Goal: Information Seeking & Learning: Learn about a topic

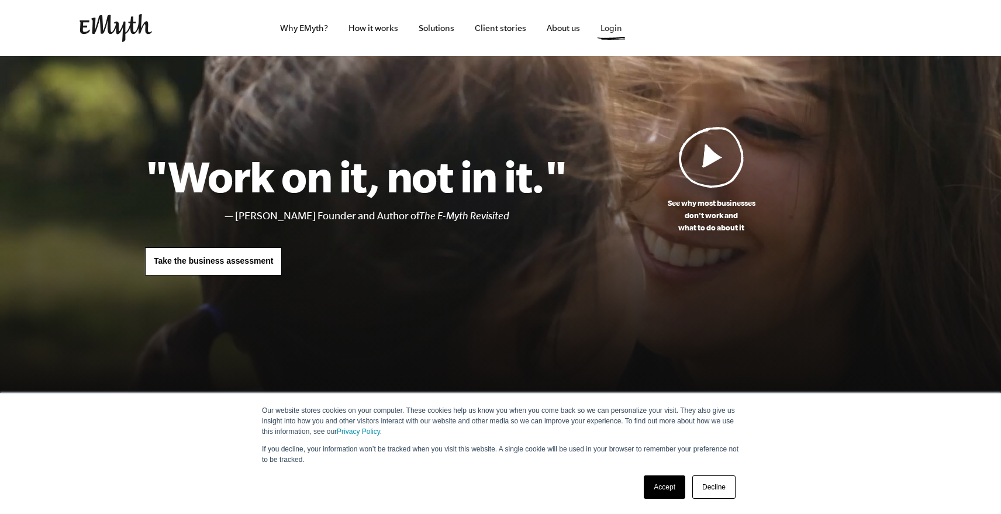
click at [610, 35] on link "Login" at bounding box center [611, 28] width 40 height 56
click at [303, 30] on link "Why EMyth?" at bounding box center [304, 28] width 67 height 56
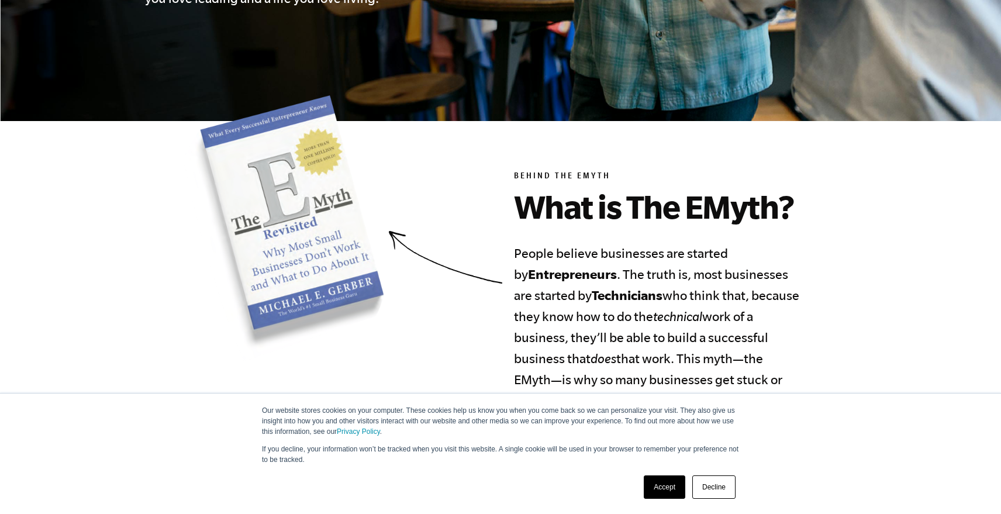
scroll to position [508, 0]
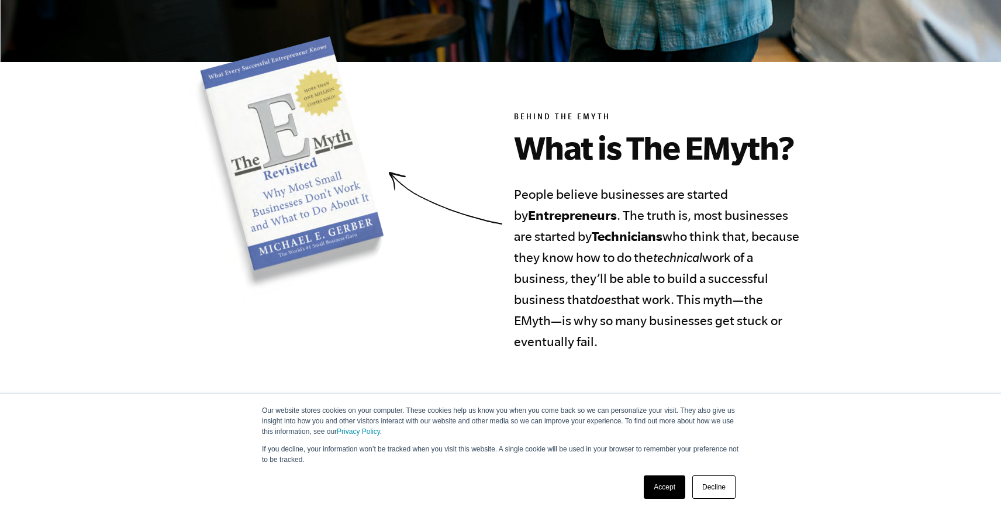
click at [665, 485] on link "Accept" at bounding box center [665, 487] width 42 height 23
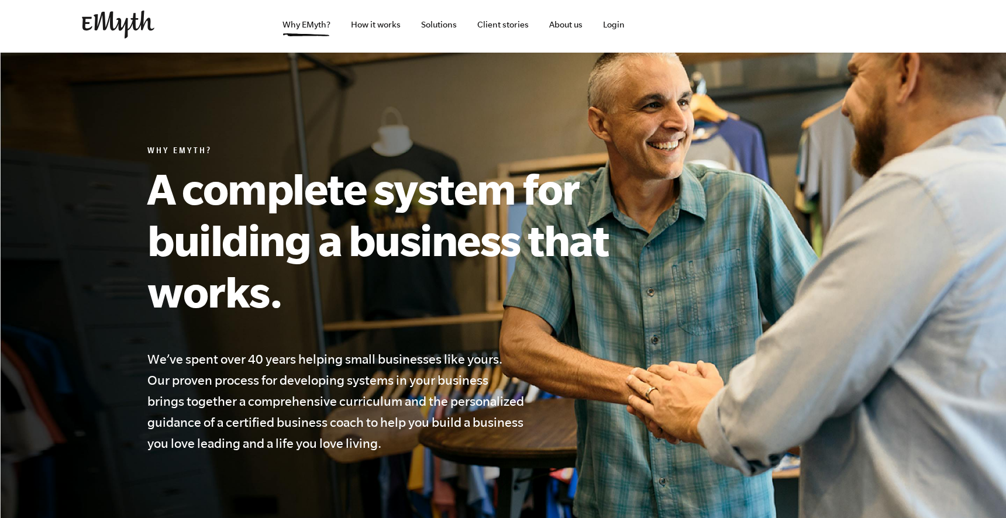
scroll to position [0, 0]
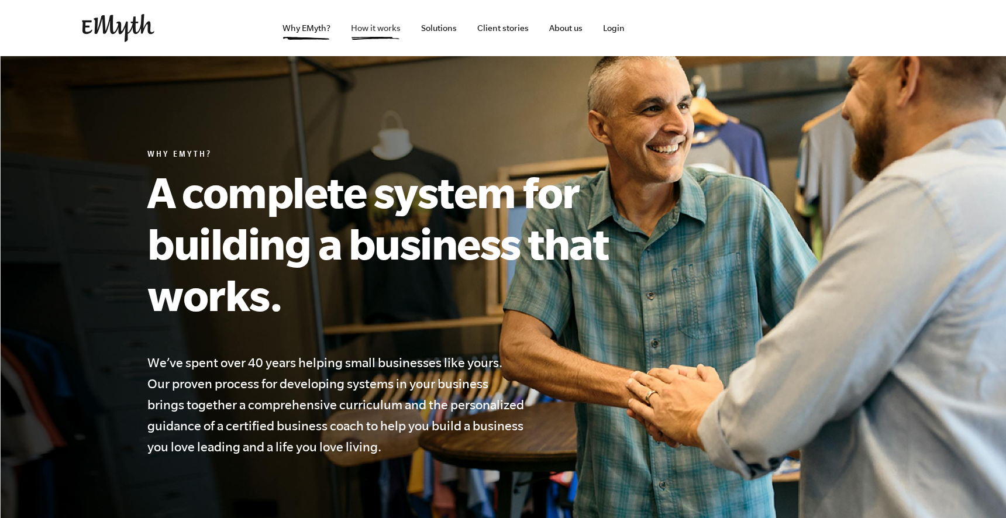
click at [379, 35] on link "How it works" at bounding box center [376, 28] width 68 height 56
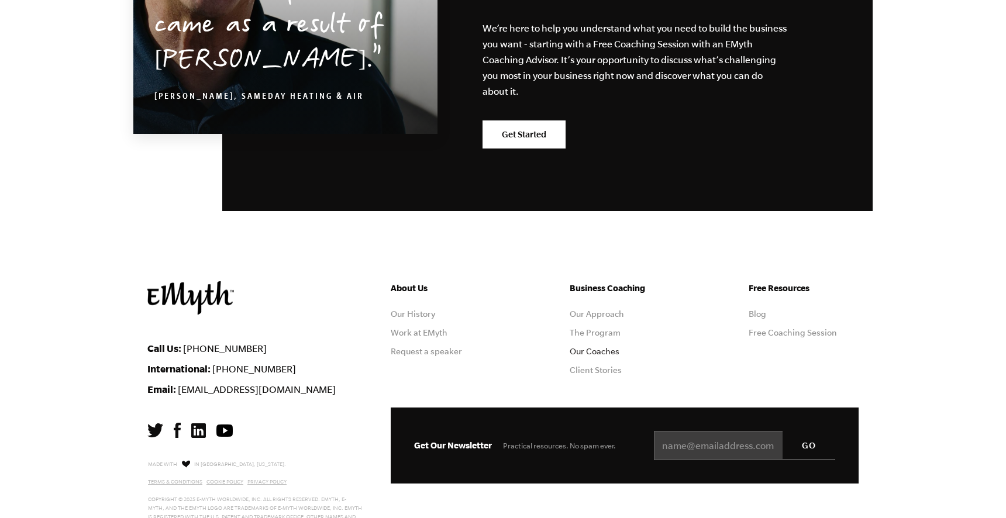
scroll to position [3638, 0]
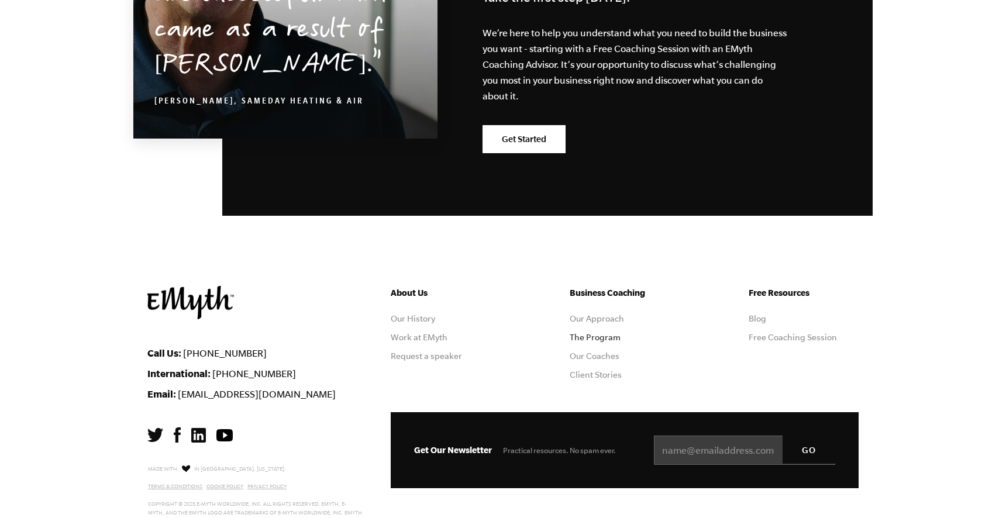
click at [587, 339] on link "The Program" at bounding box center [595, 337] width 51 height 9
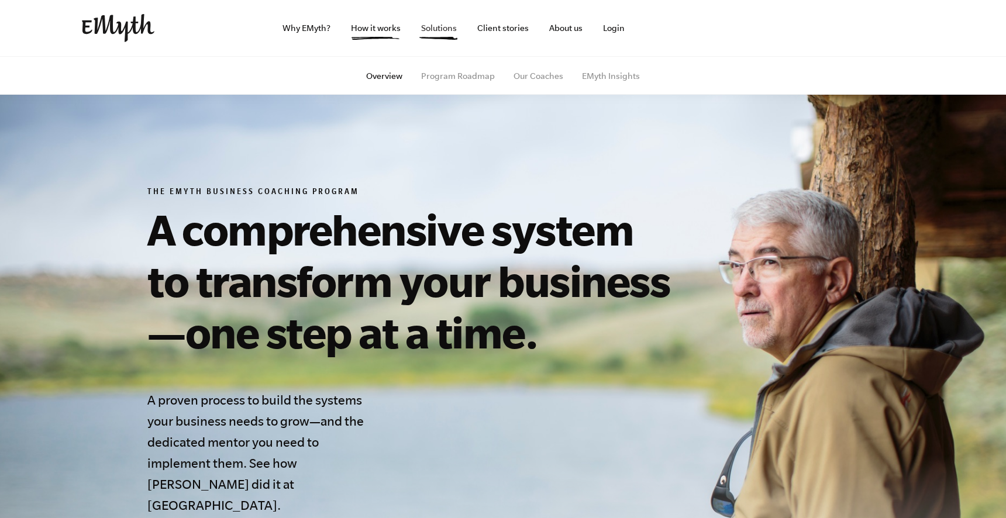
click at [440, 27] on link "Solutions" at bounding box center [439, 28] width 54 height 56
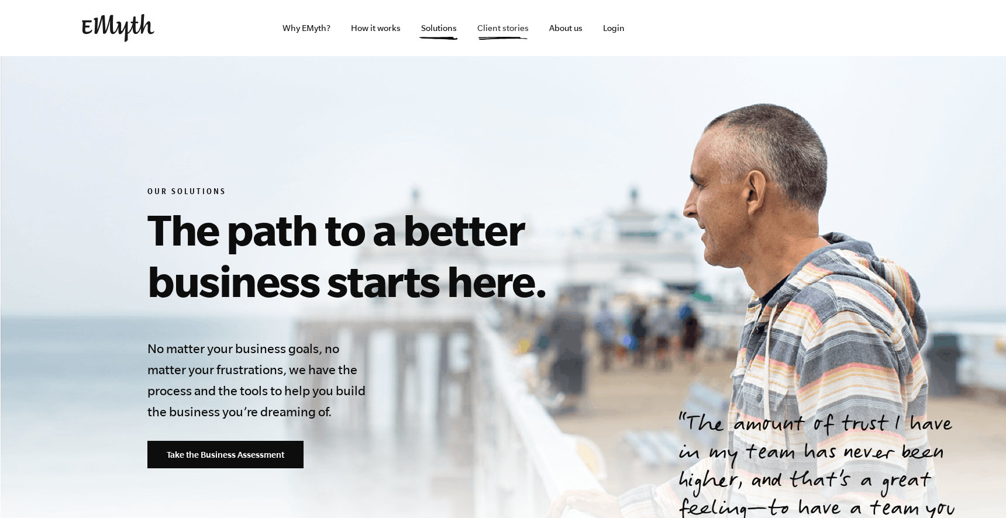
click at [497, 26] on link "Client stories" at bounding box center [503, 28] width 70 height 56
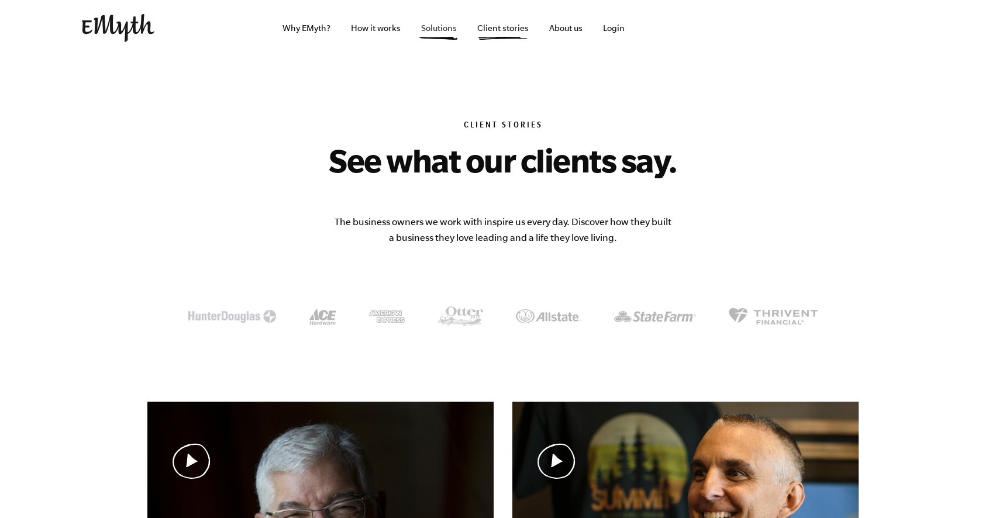
click at [439, 28] on link "Solutions" at bounding box center [439, 28] width 54 height 56
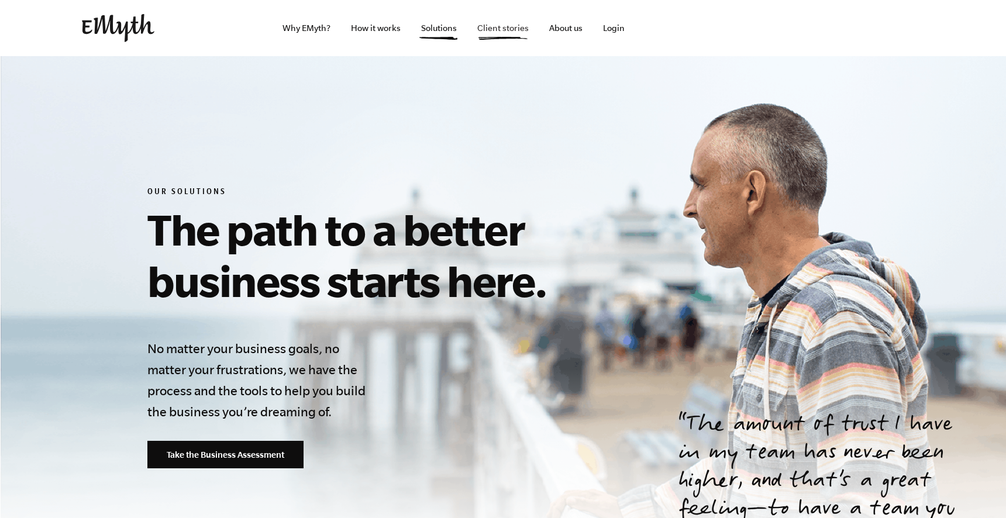
click at [504, 30] on link "Client stories" at bounding box center [503, 28] width 70 height 56
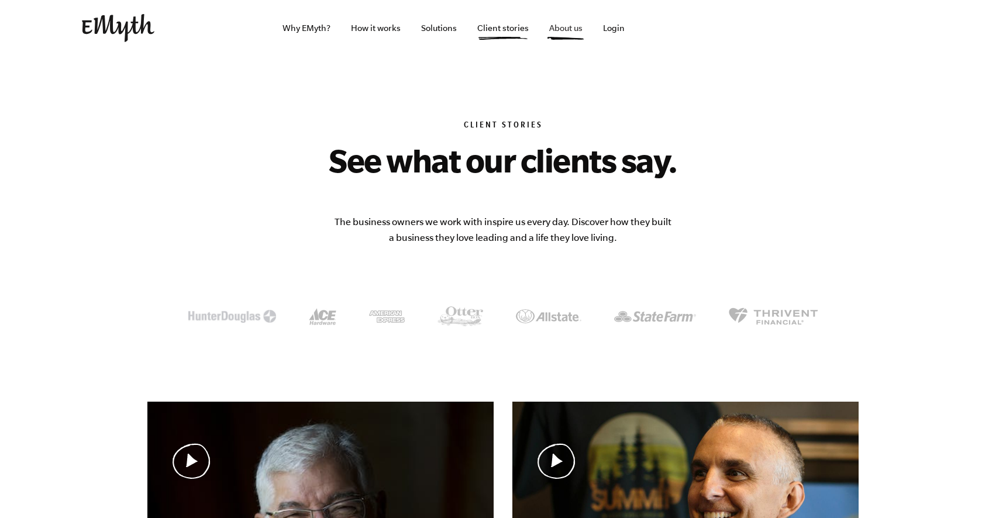
click at [567, 26] on link "About us" at bounding box center [566, 28] width 52 height 56
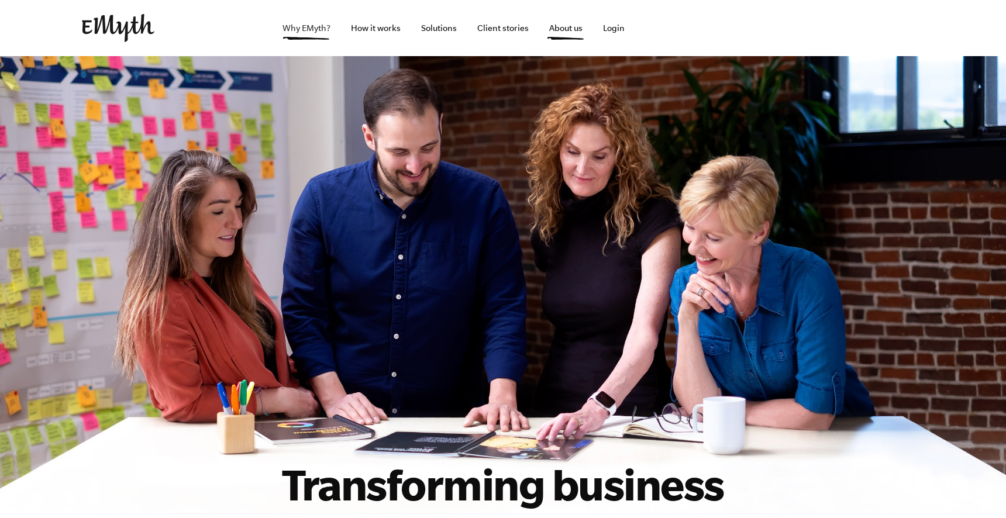
click at [294, 33] on link "Why EMyth?" at bounding box center [306, 28] width 67 height 56
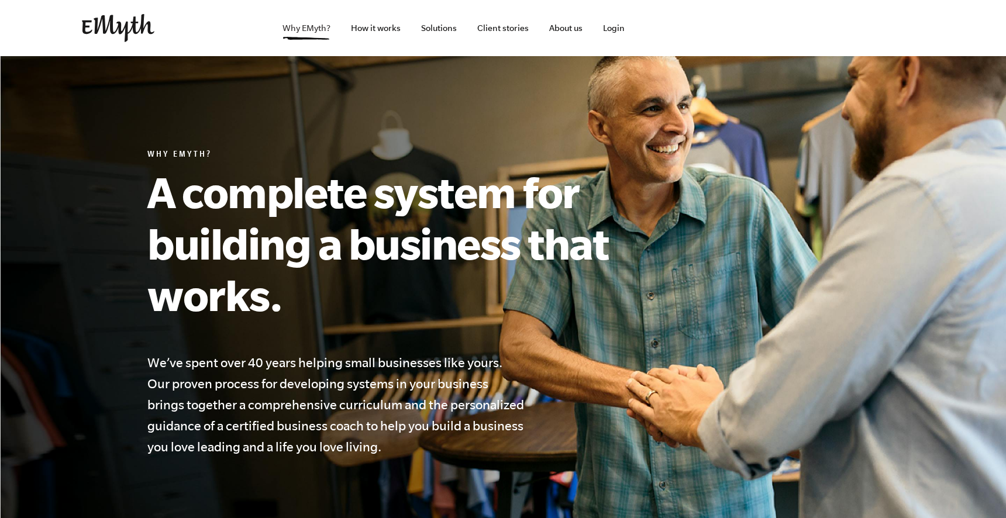
click at [297, 26] on link "Why EMyth?" at bounding box center [306, 28] width 67 height 56
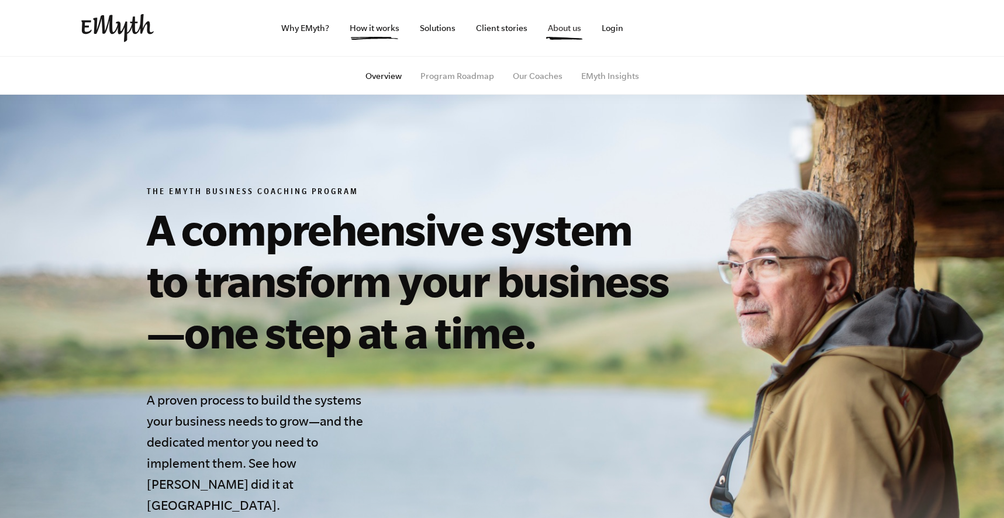
click at [560, 37] on link "About us" at bounding box center [565, 28] width 52 height 56
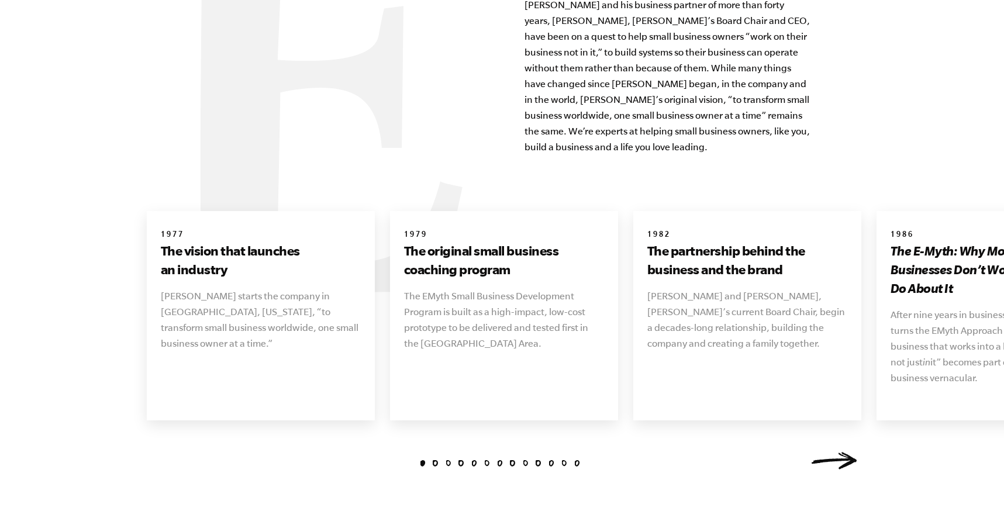
scroll to position [1293, 0]
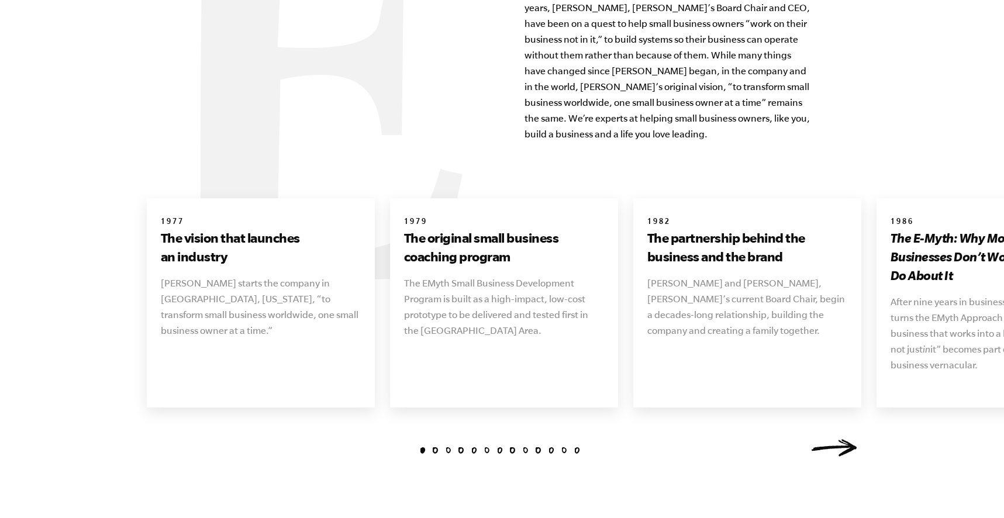
click at [828, 439] on link "Next" at bounding box center [834, 448] width 47 height 18
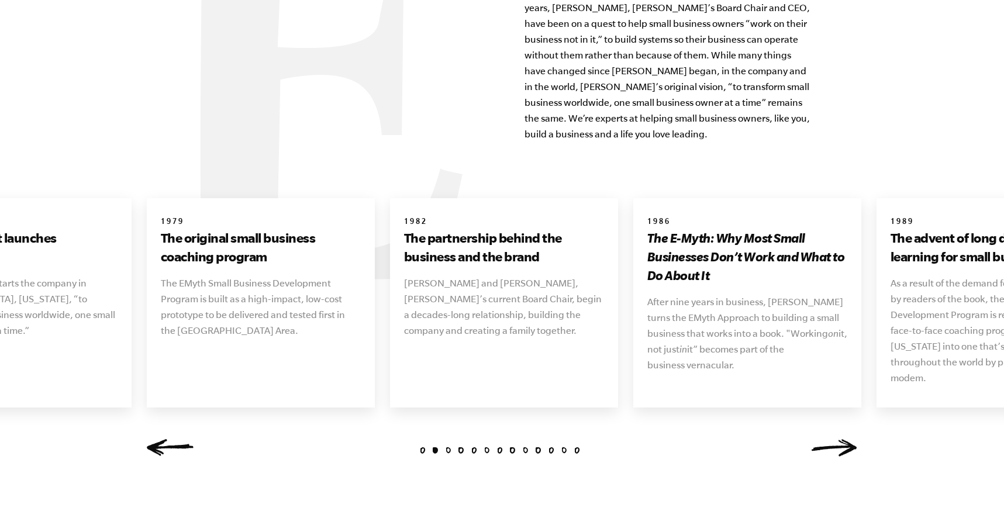
click at [828, 439] on link "Next" at bounding box center [834, 448] width 47 height 18
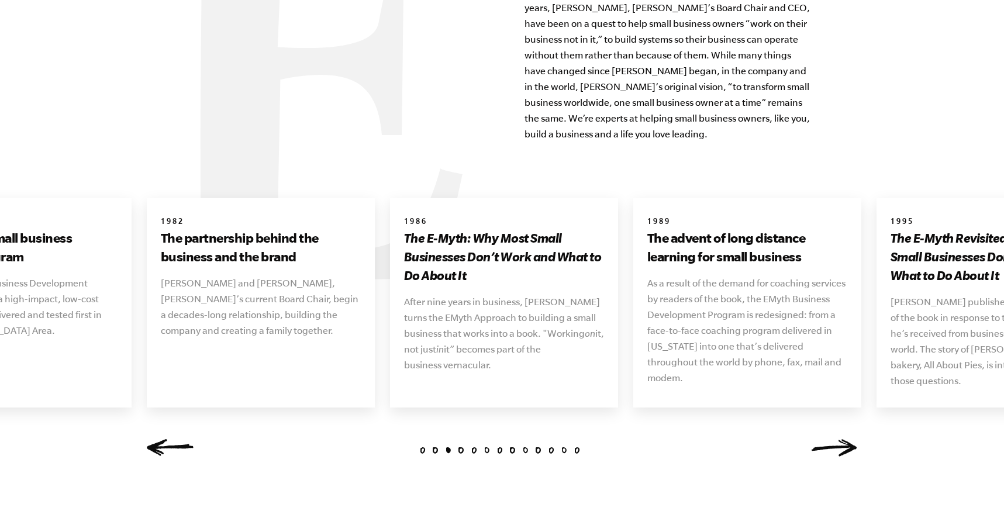
click at [828, 439] on link "Next" at bounding box center [834, 448] width 47 height 18
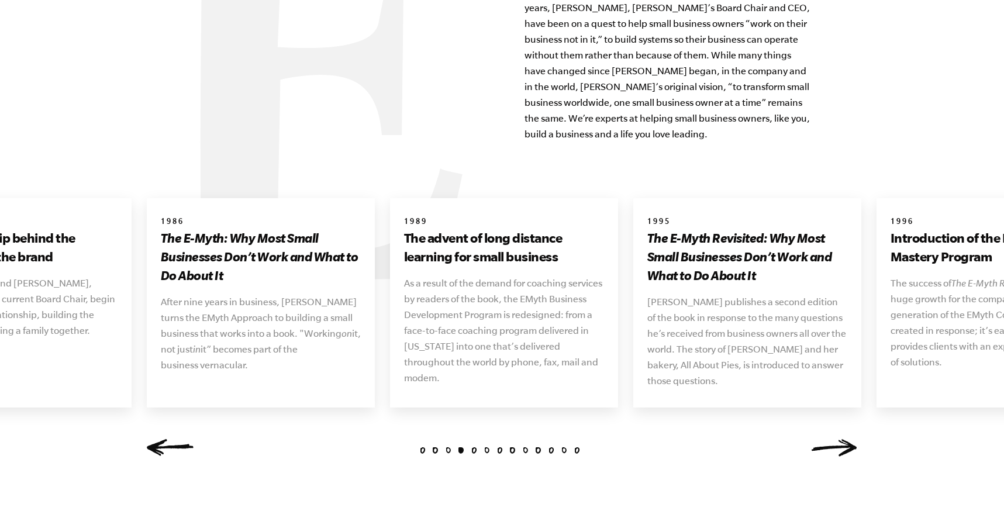
click at [828, 439] on link "Next" at bounding box center [834, 448] width 47 height 18
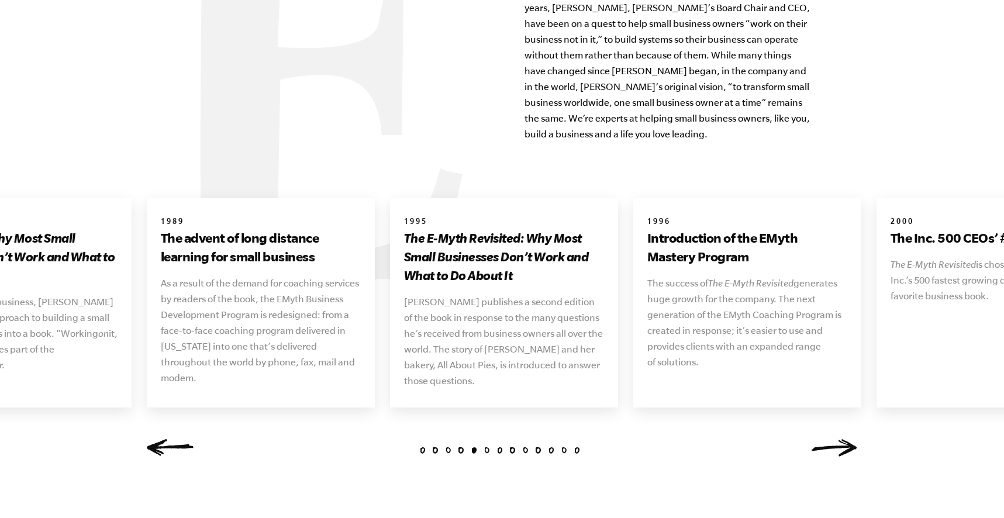
click at [828, 439] on link "Next" at bounding box center [834, 448] width 47 height 18
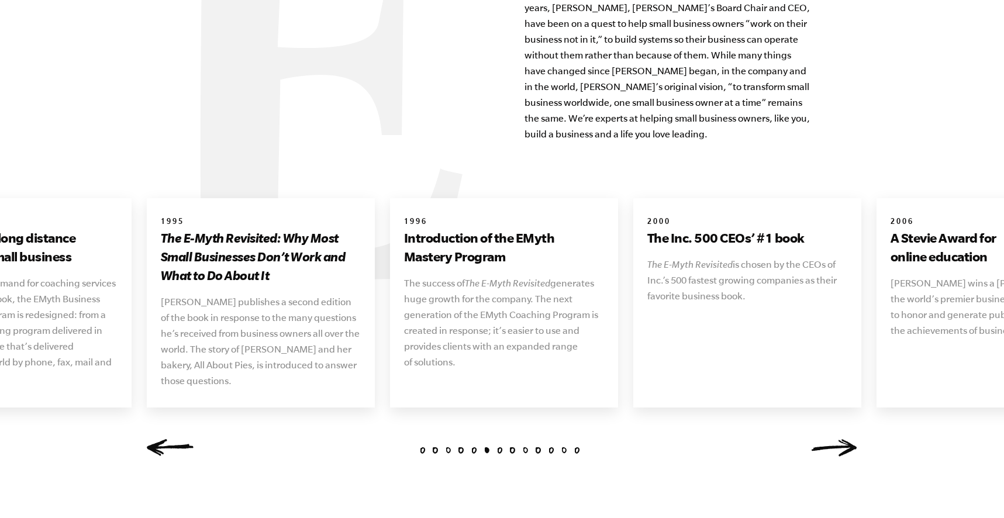
click at [828, 439] on link "Next" at bounding box center [834, 448] width 47 height 18
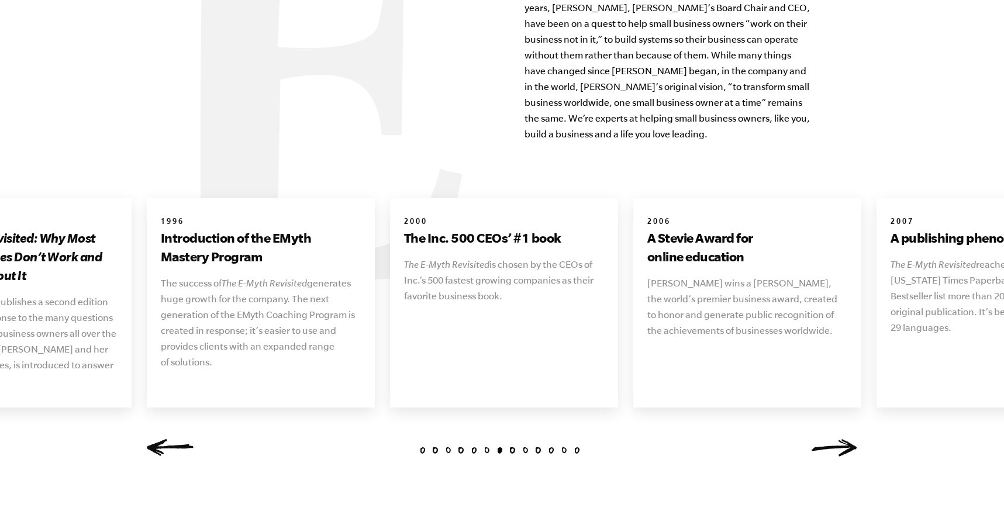
click at [828, 439] on link "Next" at bounding box center [834, 448] width 47 height 18
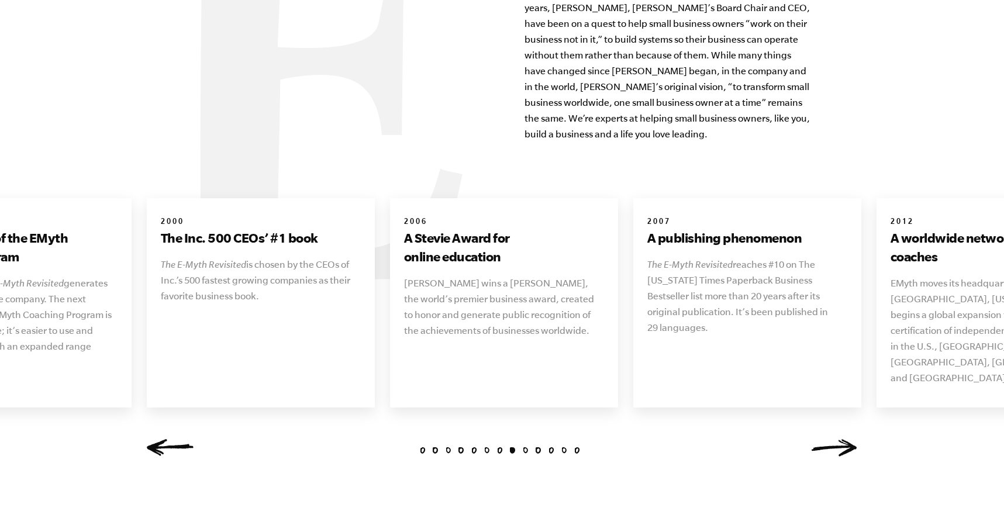
click at [828, 439] on link "Next" at bounding box center [834, 448] width 47 height 18
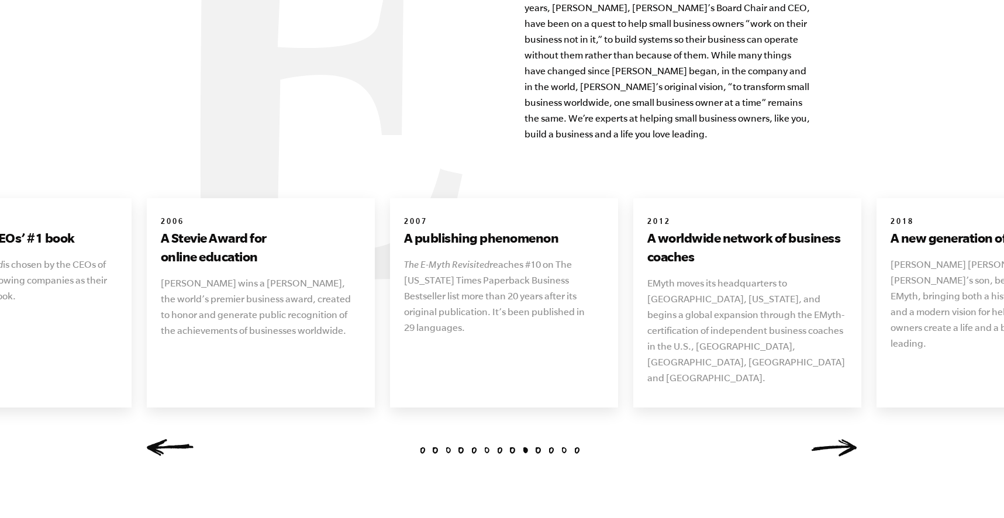
click at [828, 439] on link "Next" at bounding box center [834, 448] width 47 height 18
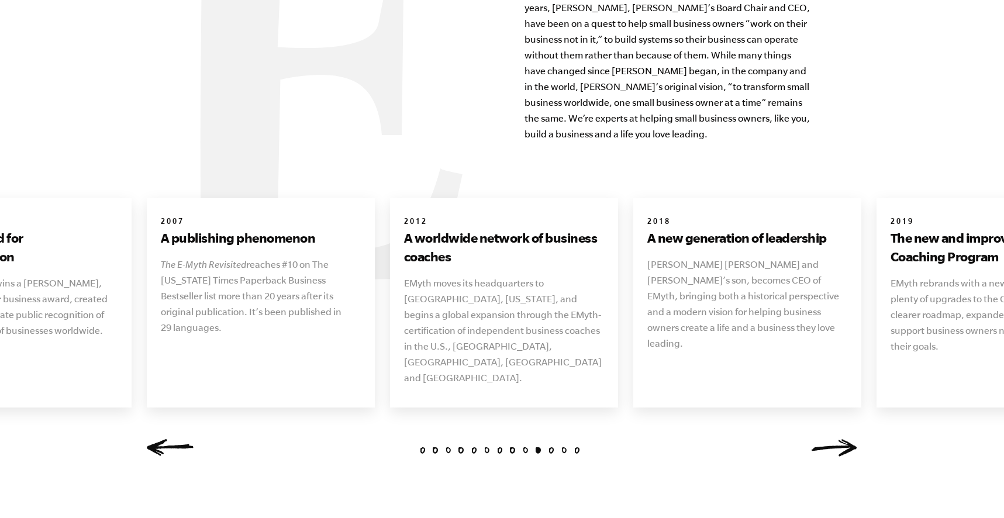
click at [828, 439] on link "Next" at bounding box center [834, 448] width 47 height 18
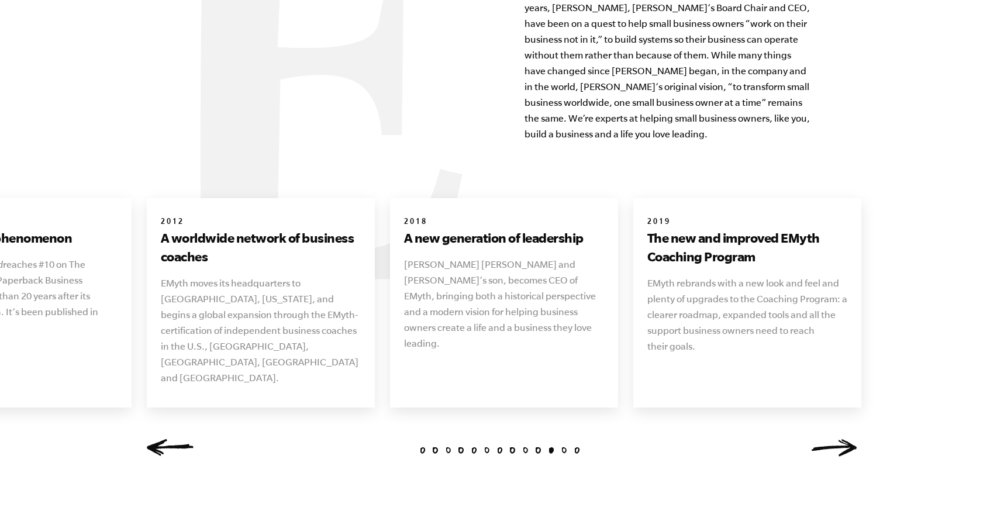
click at [828, 439] on link "Next" at bounding box center [834, 448] width 47 height 18
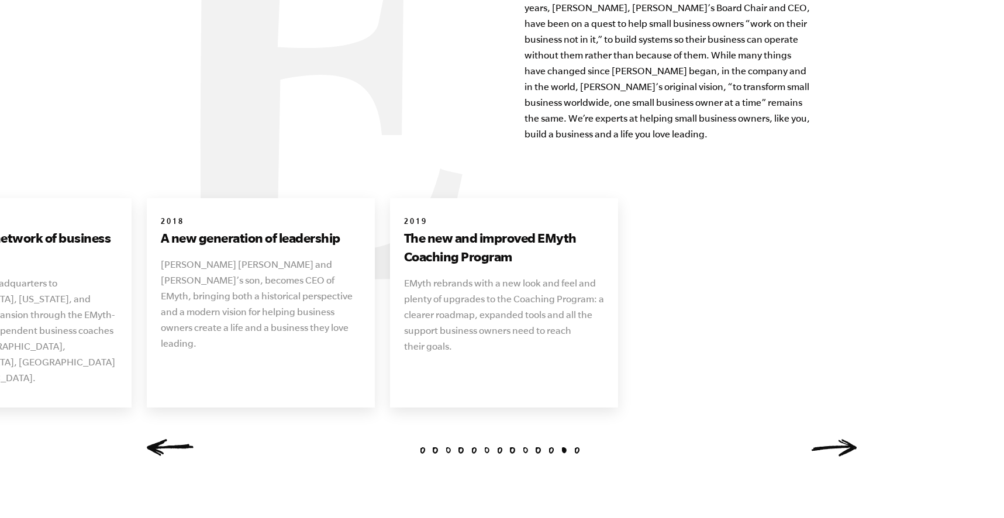
click at [167, 439] on link "Previous" at bounding box center [170, 448] width 47 height 18
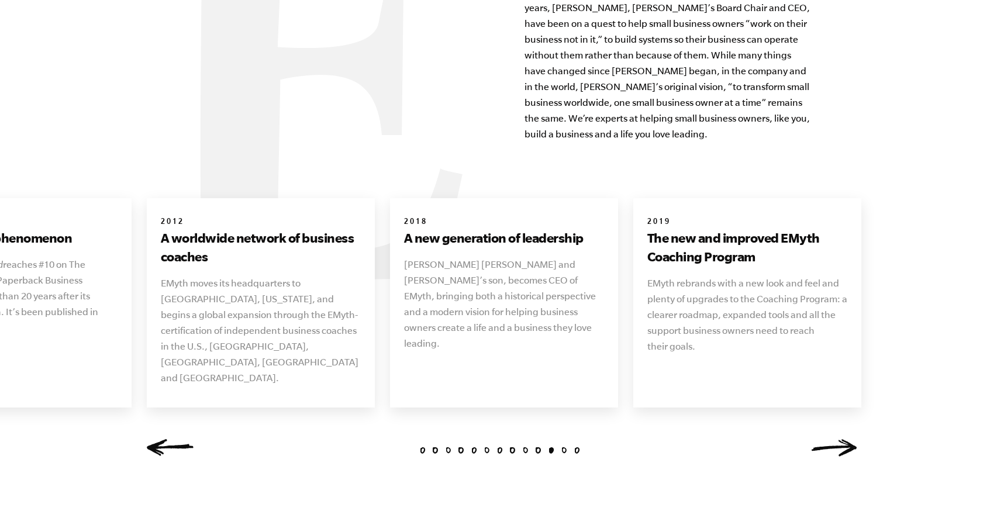
click at [167, 439] on link "Previous" at bounding box center [170, 448] width 47 height 18
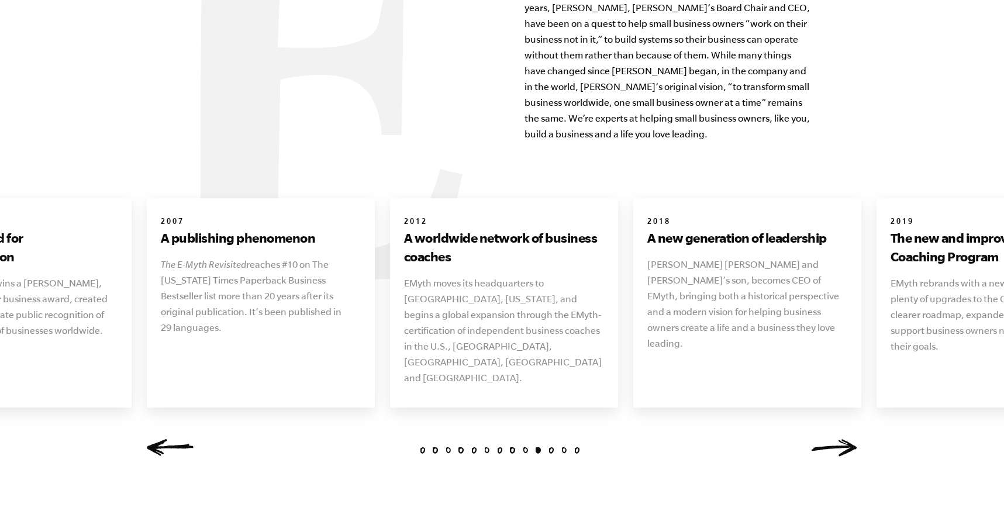
click at [167, 439] on link "Previous" at bounding box center [170, 448] width 47 height 18
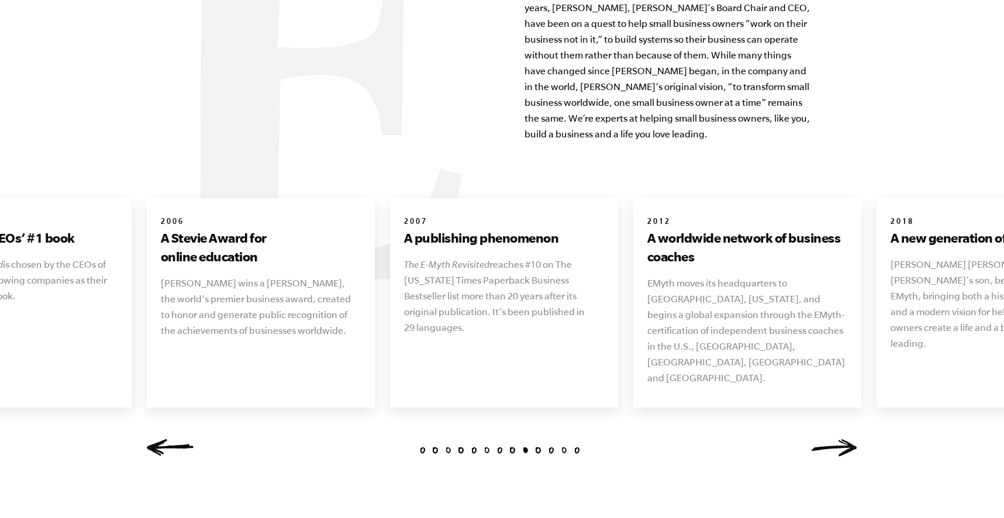
click at [167, 439] on link "Previous" at bounding box center [170, 448] width 47 height 18
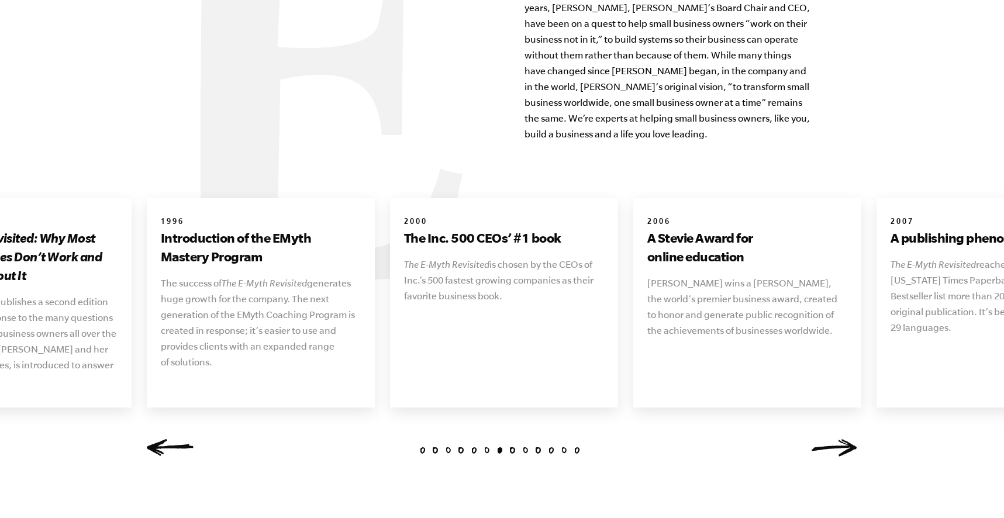
click at [167, 439] on link "Previous" at bounding box center [170, 448] width 47 height 18
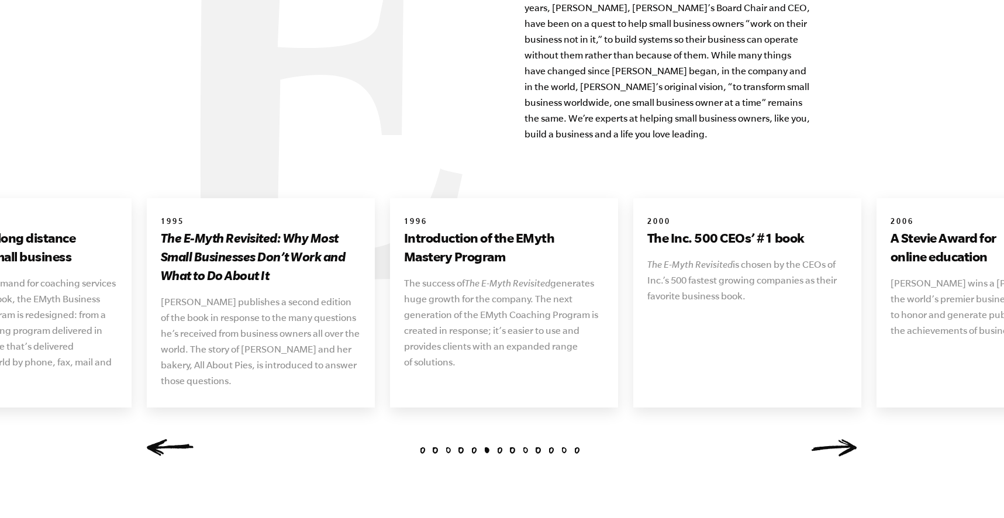
click at [167, 439] on link "Previous" at bounding box center [170, 448] width 47 height 18
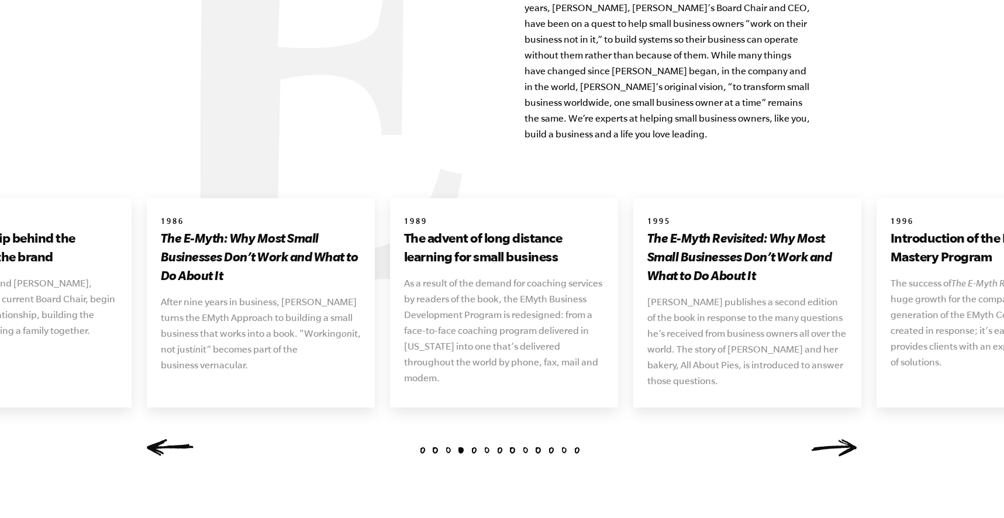
click at [167, 439] on link "Previous" at bounding box center [170, 448] width 47 height 18
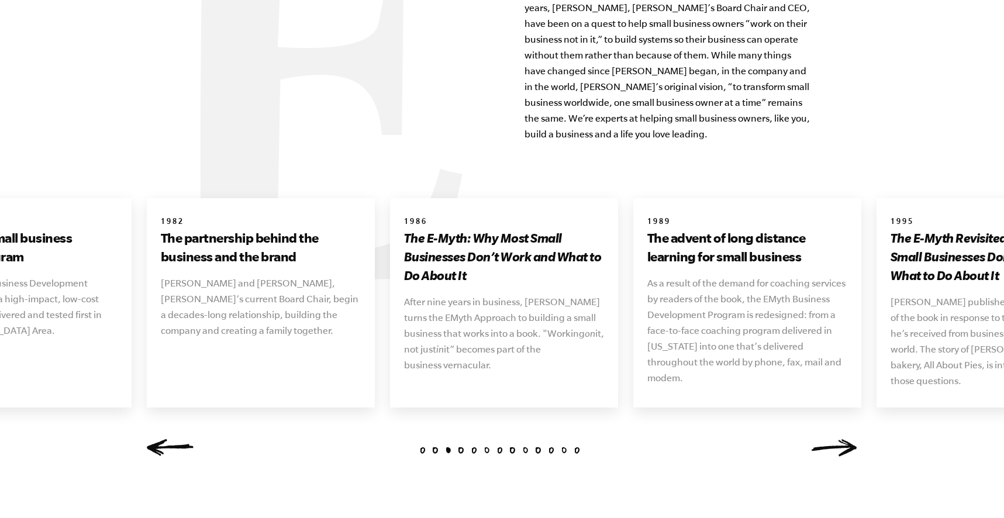
click at [167, 439] on link "Previous" at bounding box center [170, 448] width 47 height 18
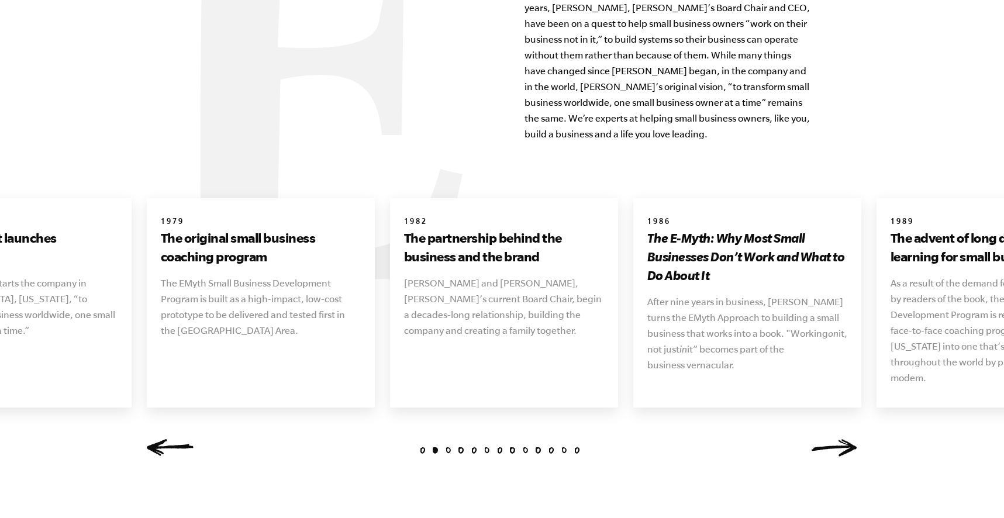
click at [167, 439] on link "Previous" at bounding box center [170, 448] width 47 height 18
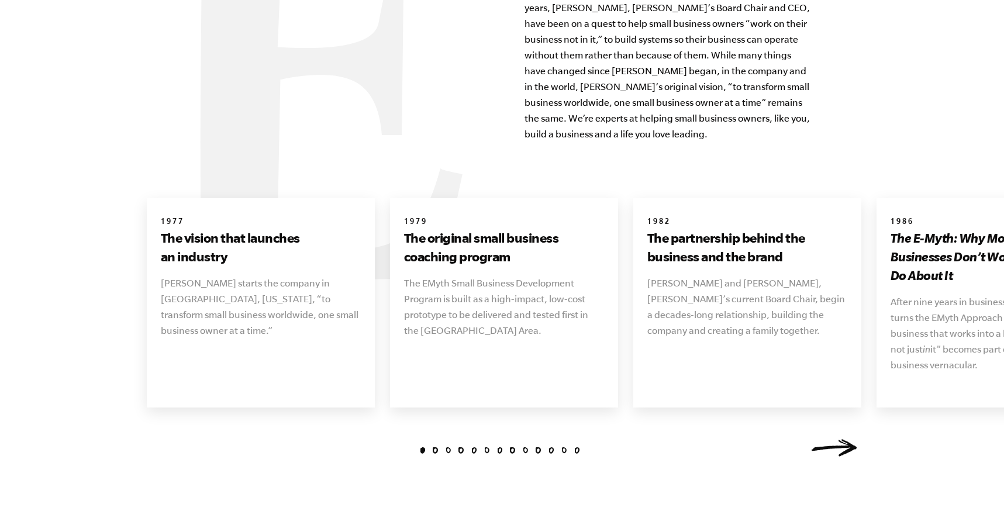
click at [837, 439] on link "Next" at bounding box center [834, 448] width 47 height 18
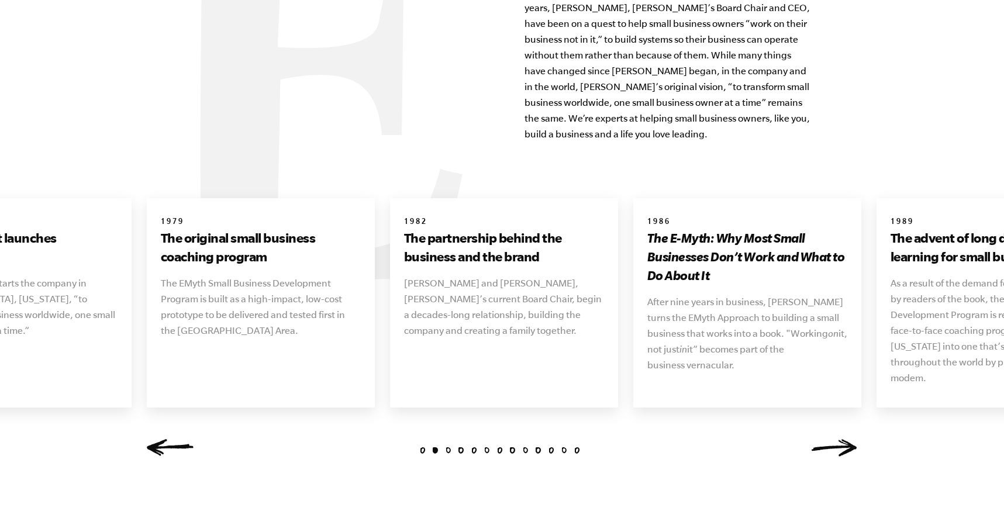
click at [837, 439] on link "Next" at bounding box center [834, 448] width 47 height 18
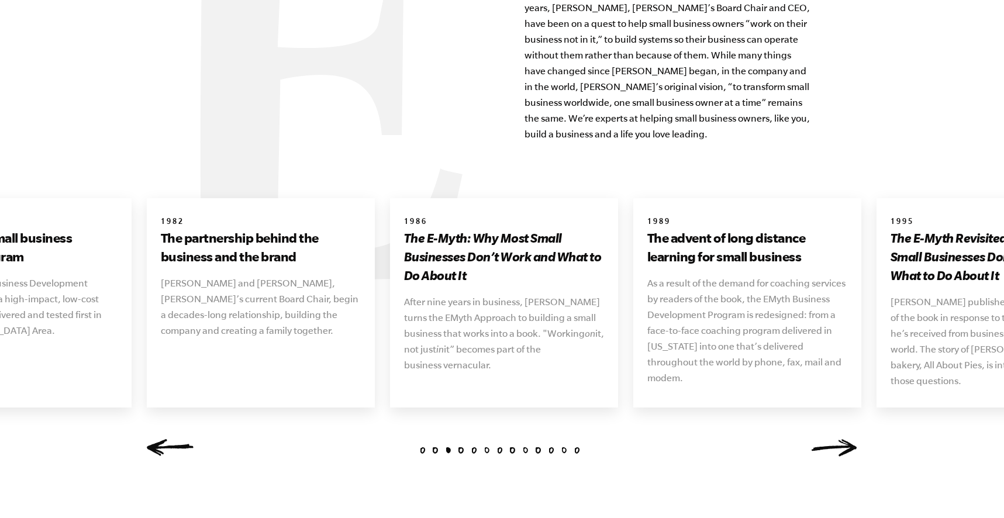
click at [837, 439] on link "Next" at bounding box center [834, 448] width 47 height 18
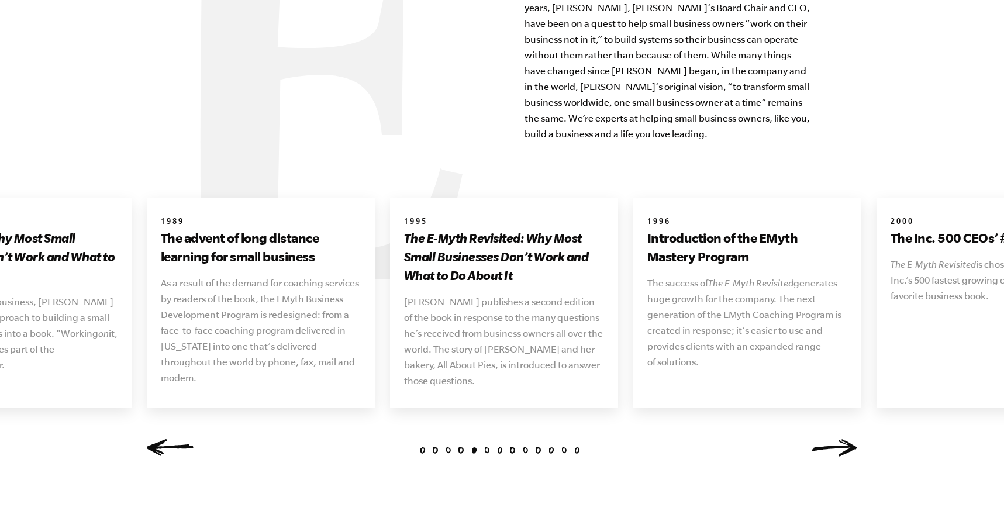
click at [837, 439] on link "Next" at bounding box center [834, 448] width 47 height 18
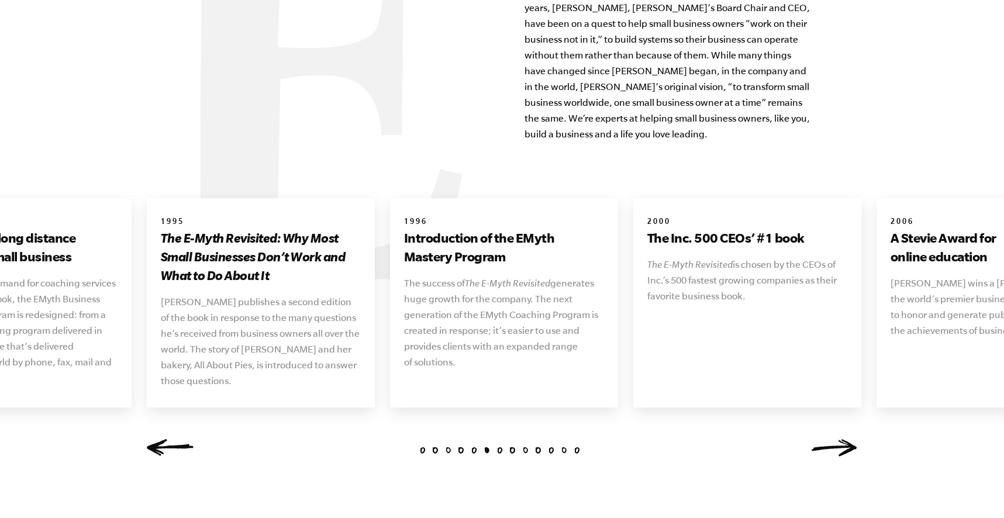
click at [837, 439] on link "Next" at bounding box center [834, 448] width 47 height 18
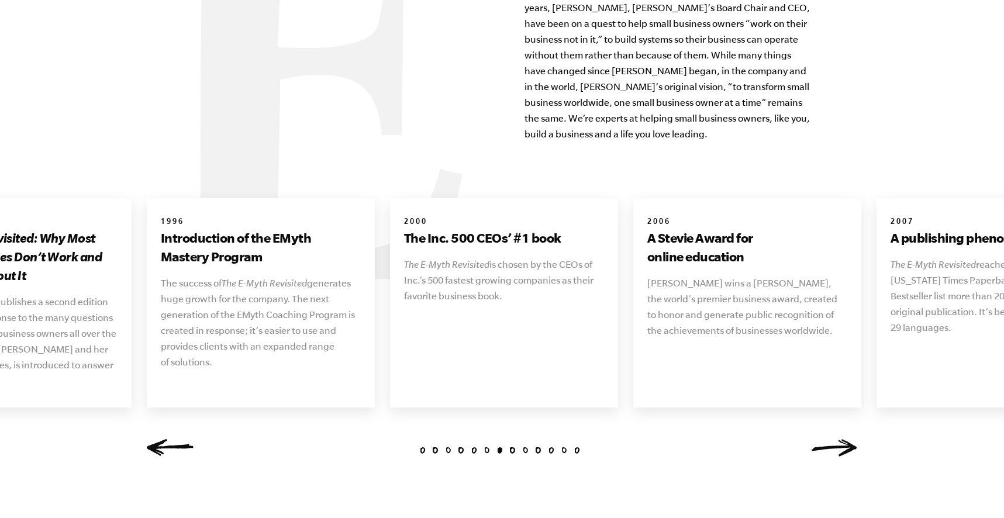
click at [837, 439] on link "Next" at bounding box center [834, 448] width 47 height 18
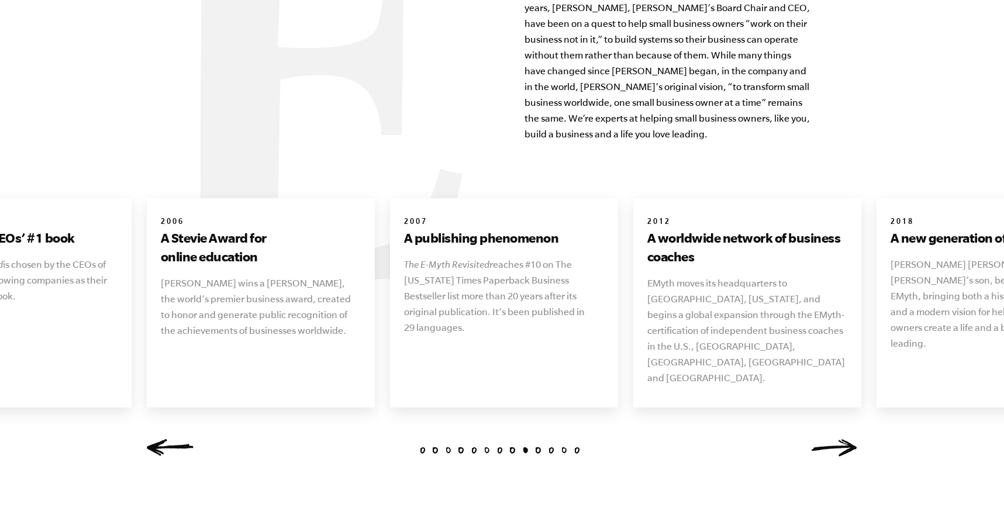
click at [837, 439] on link "Next" at bounding box center [834, 448] width 47 height 18
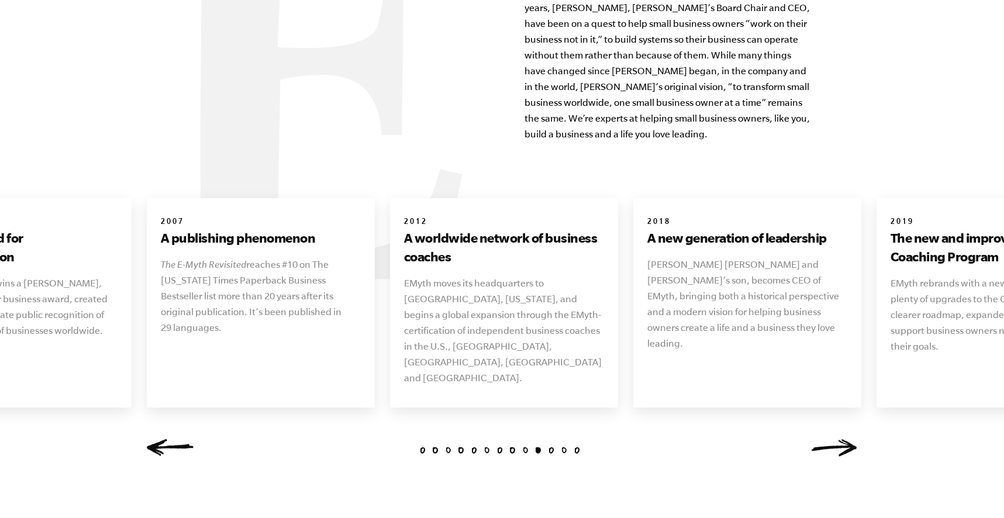
click at [837, 439] on link "Next" at bounding box center [834, 448] width 47 height 18
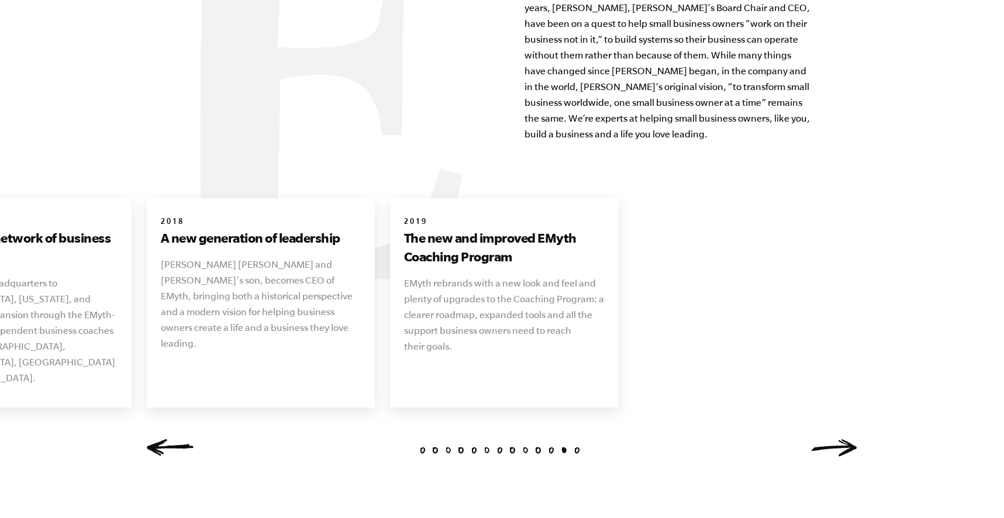
click at [837, 439] on link "Next" at bounding box center [834, 448] width 47 height 18
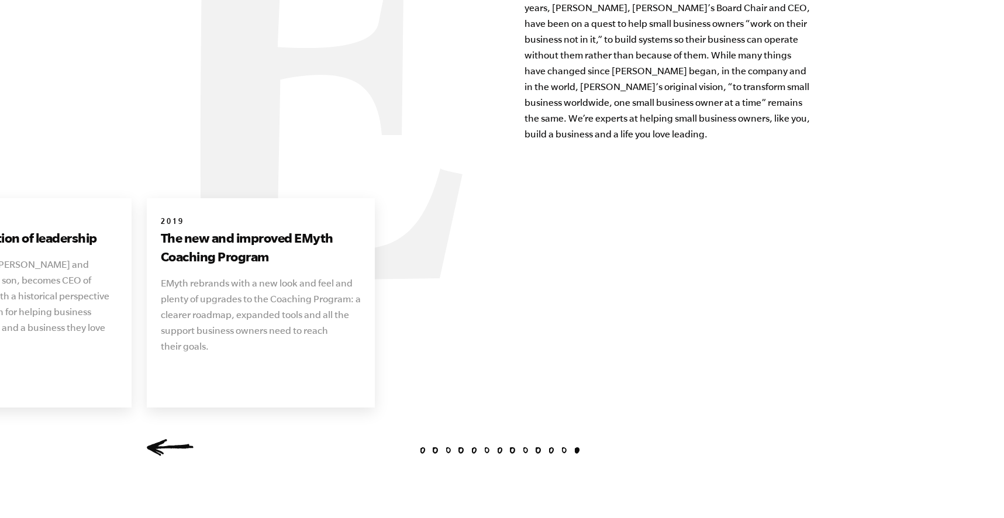
click at [837, 436] on div "1 2 3 4 5 6 7 8 9 10 11 12 13 1977 The vision that launches an industry Michael…" at bounding box center [502, 332] width 739 height 268
click at [177, 439] on link "Previous" at bounding box center [170, 448] width 47 height 18
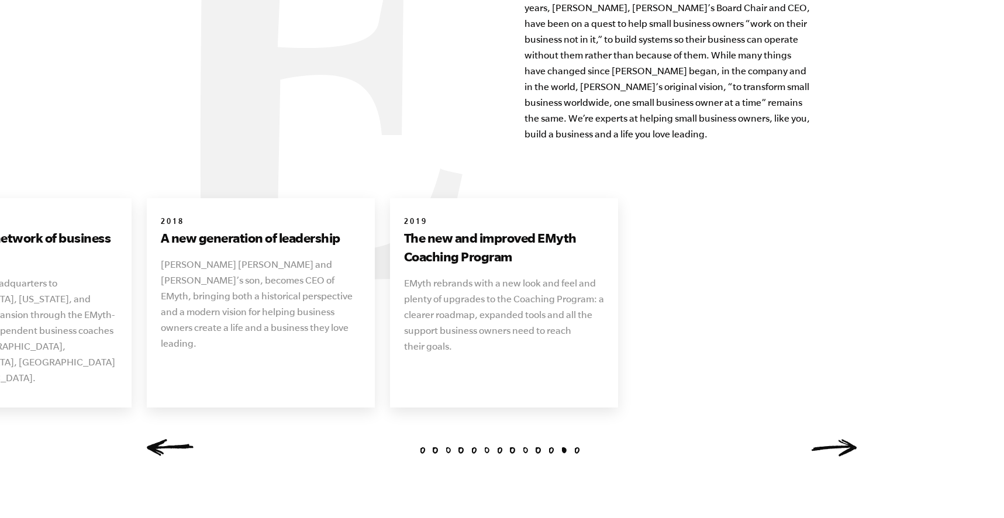
click at [177, 439] on link "Previous" at bounding box center [170, 448] width 47 height 18
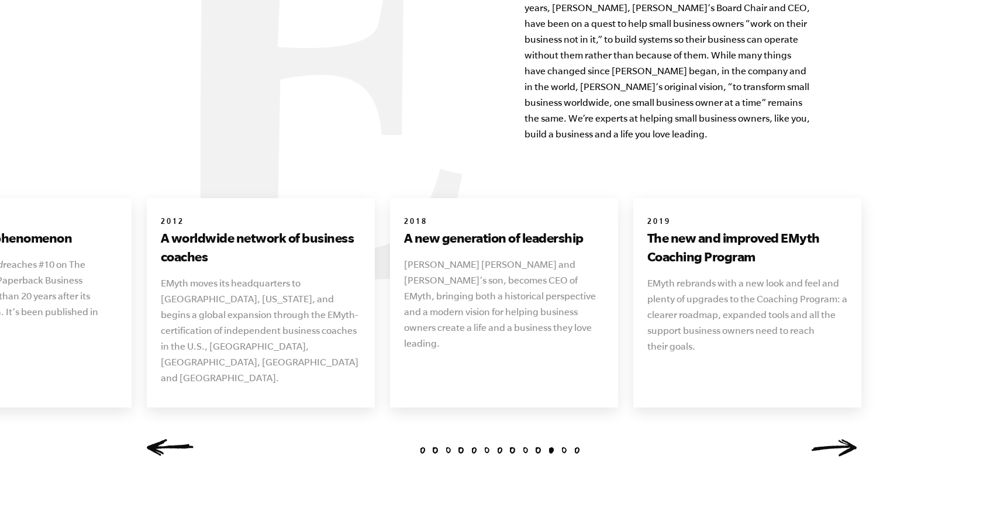
click at [177, 439] on link "Previous" at bounding box center [170, 448] width 47 height 18
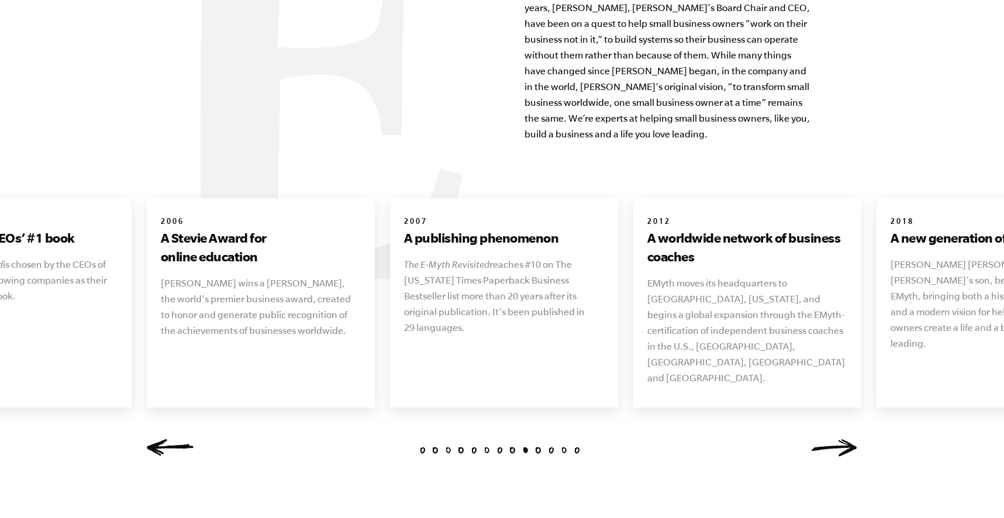
click at [177, 439] on link "Previous" at bounding box center [170, 448] width 47 height 18
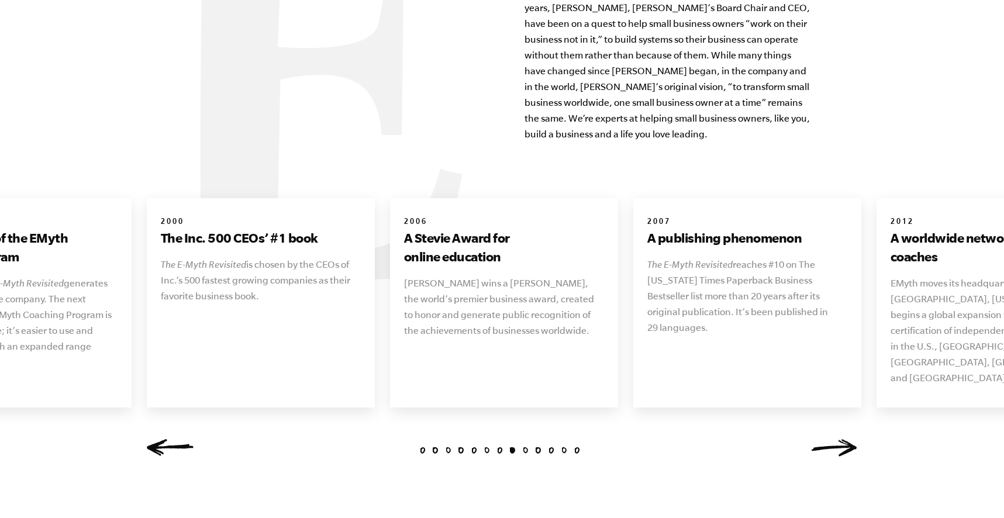
click at [177, 439] on link "Previous" at bounding box center [170, 448] width 47 height 18
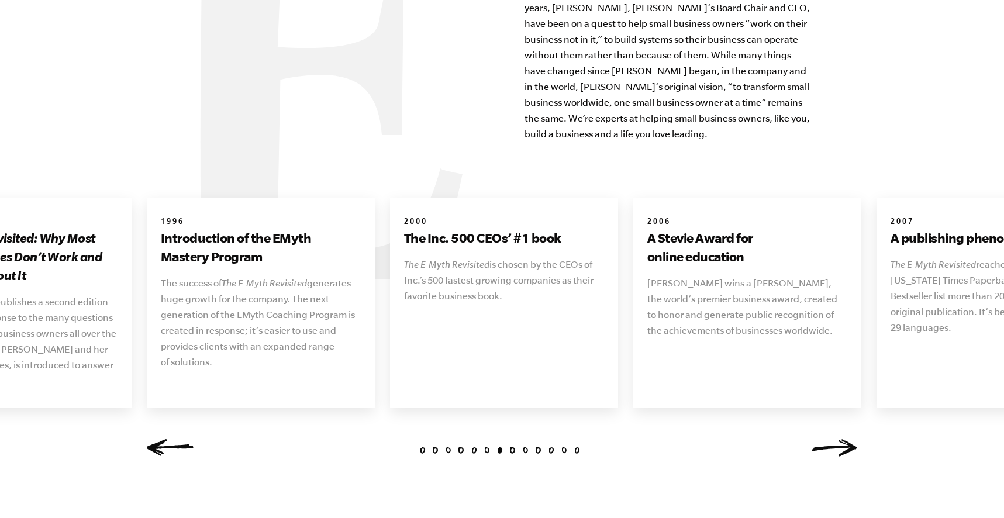
click at [177, 439] on link "Previous" at bounding box center [170, 448] width 47 height 18
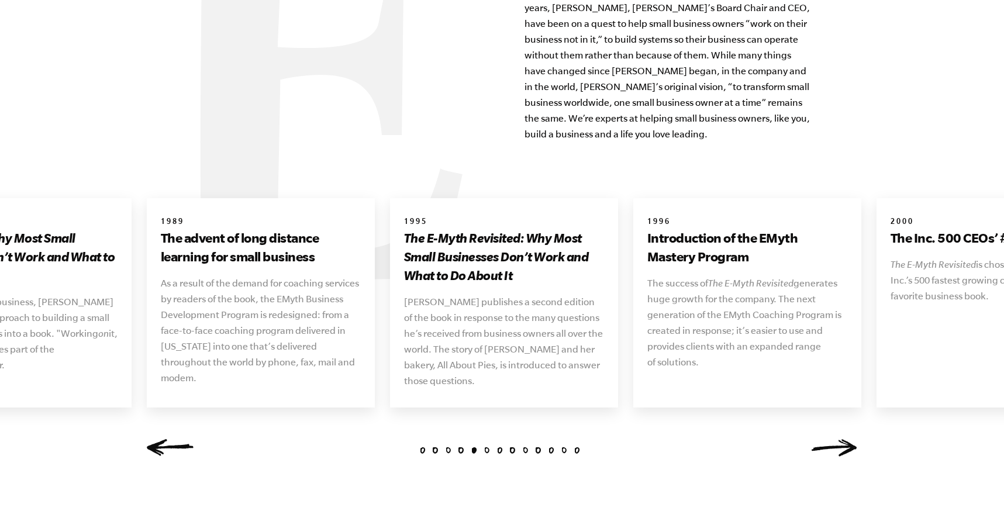
click at [177, 439] on link "Previous" at bounding box center [170, 448] width 47 height 18
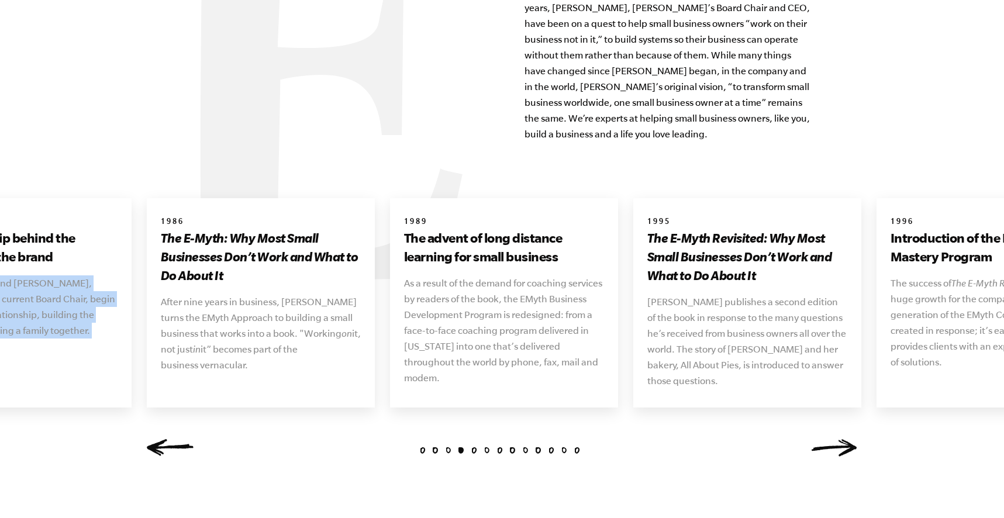
click at [177, 439] on link "Previous" at bounding box center [170, 448] width 47 height 18
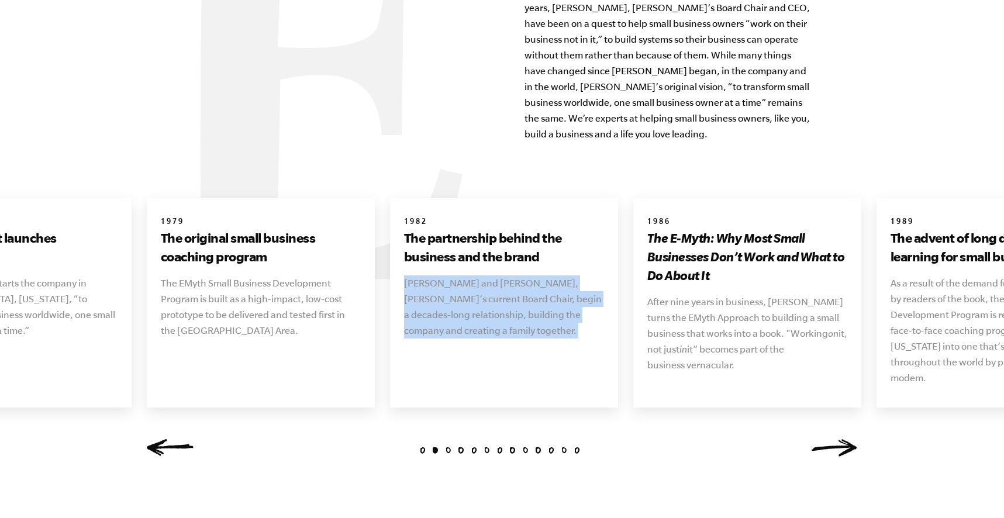
click at [177, 439] on link "Previous" at bounding box center [170, 448] width 47 height 18
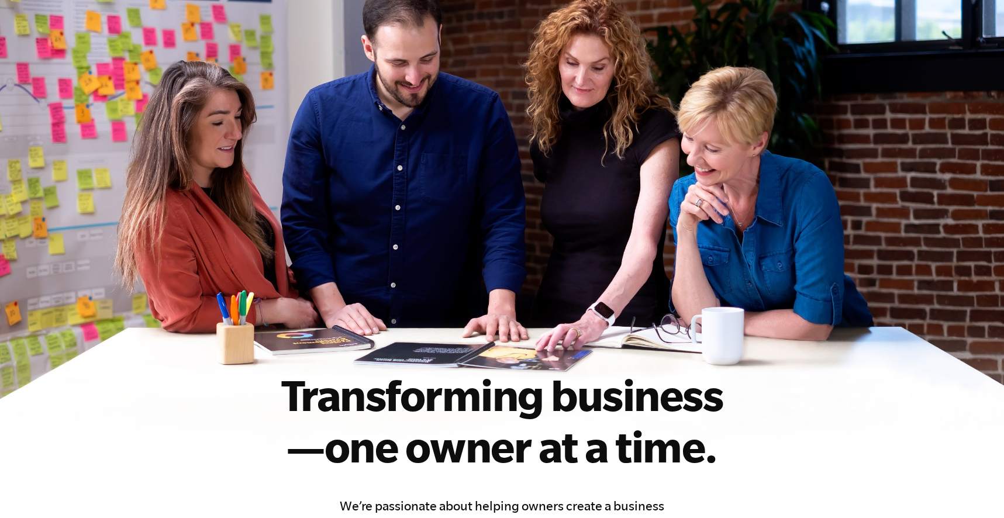
scroll to position [0, 0]
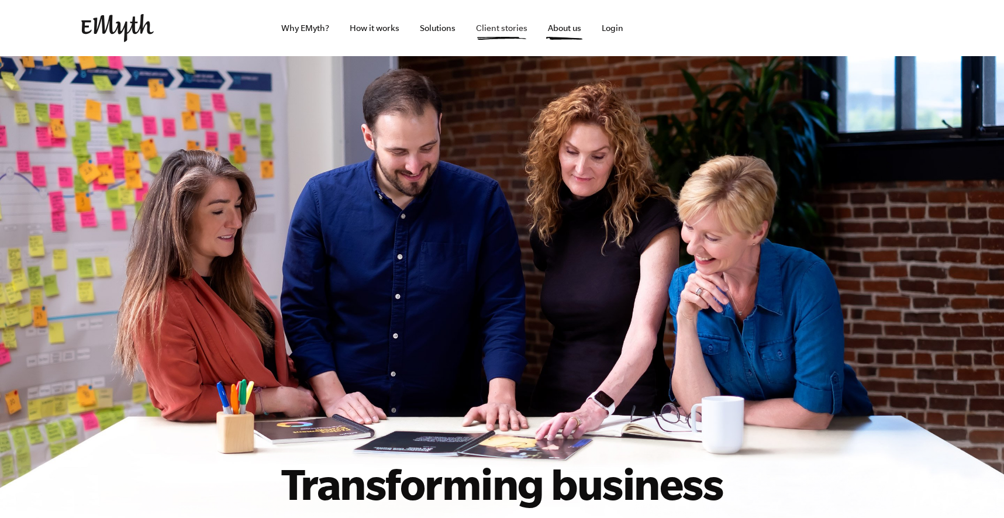
click at [507, 34] on link "Client stories" at bounding box center [502, 28] width 70 height 56
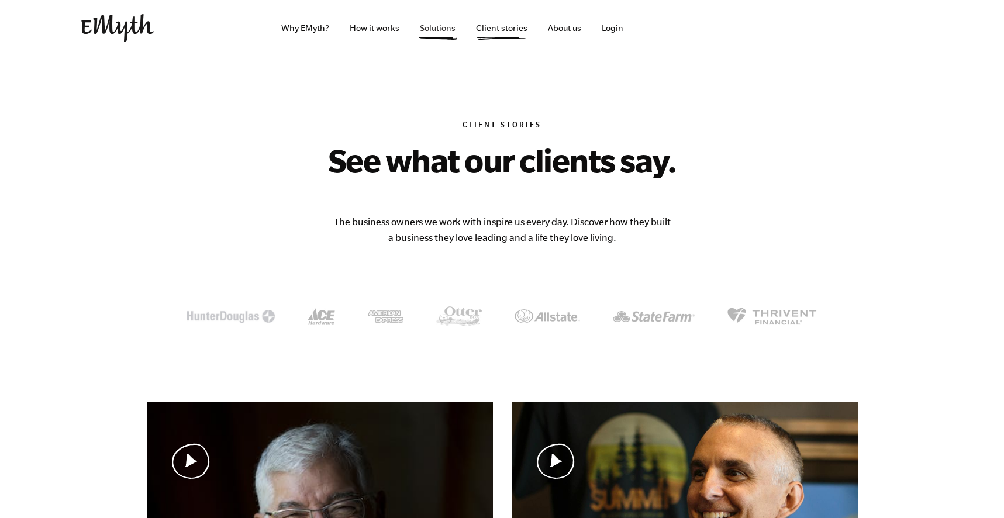
click at [431, 26] on link "Solutions" at bounding box center [438, 28] width 54 height 56
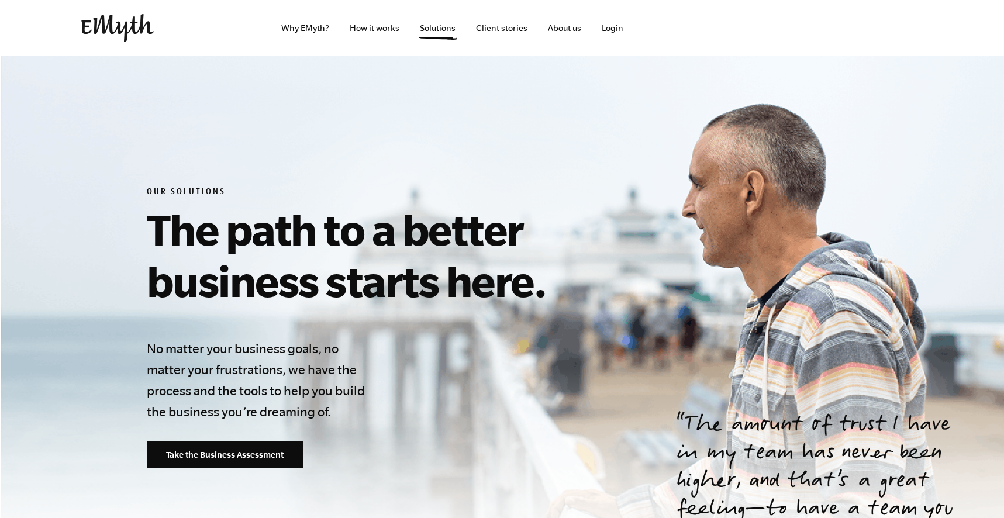
click at [550, 212] on h1 "The path to a better business starts here." at bounding box center [413, 255] width 533 height 103
click at [369, 25] on link "How it works" at bounding box center [374, 28] width 68 height 56
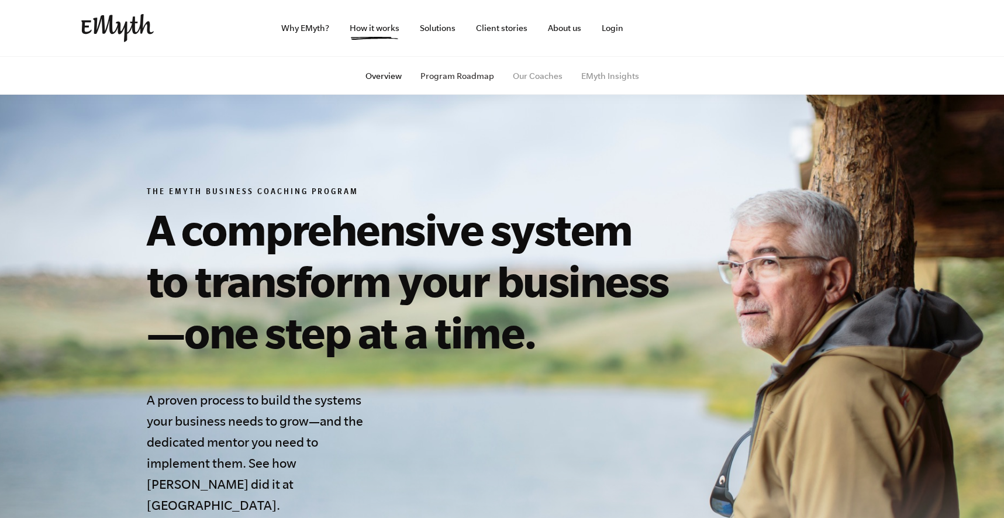
click at [480, 80] on link "Program Roadmap" at bounding box center [458, 75] width 74 height 9
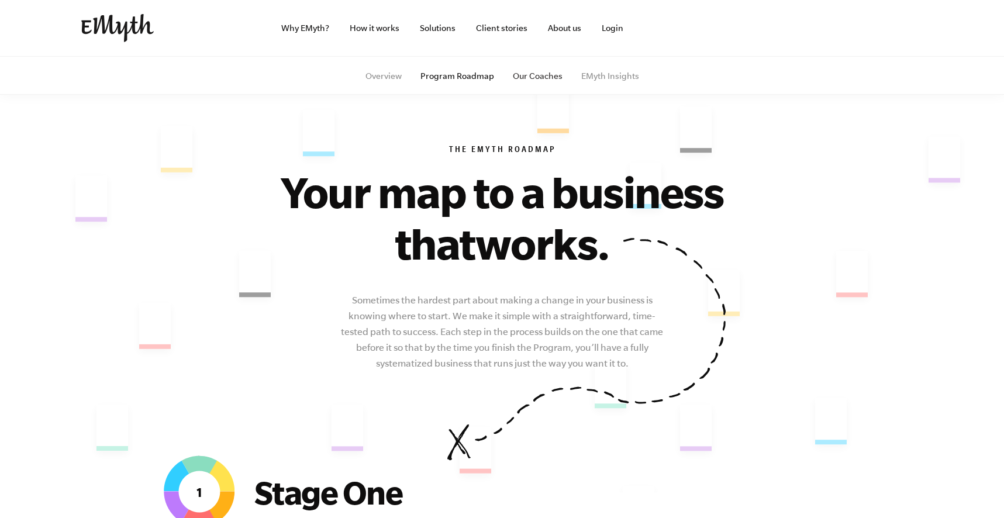
click at [532, 73] on link "Our Coaches" at bounding box center [538, 75] width 50 height 9
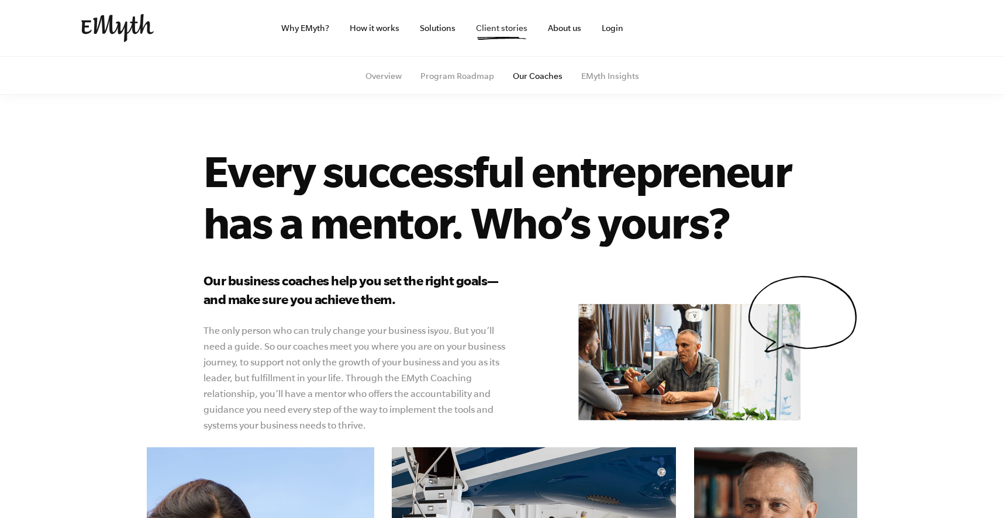
click at [508, 29] on link "Client stories" at bounding box center [502, 28] width 70 height 56
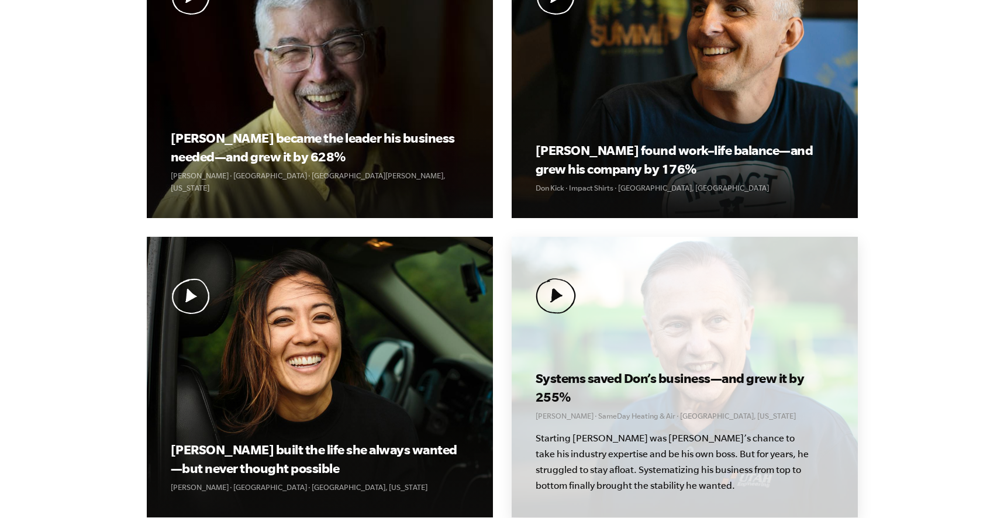
scroll to position [415, 0]
